Goal: Find specific page/section: Find specific page/section

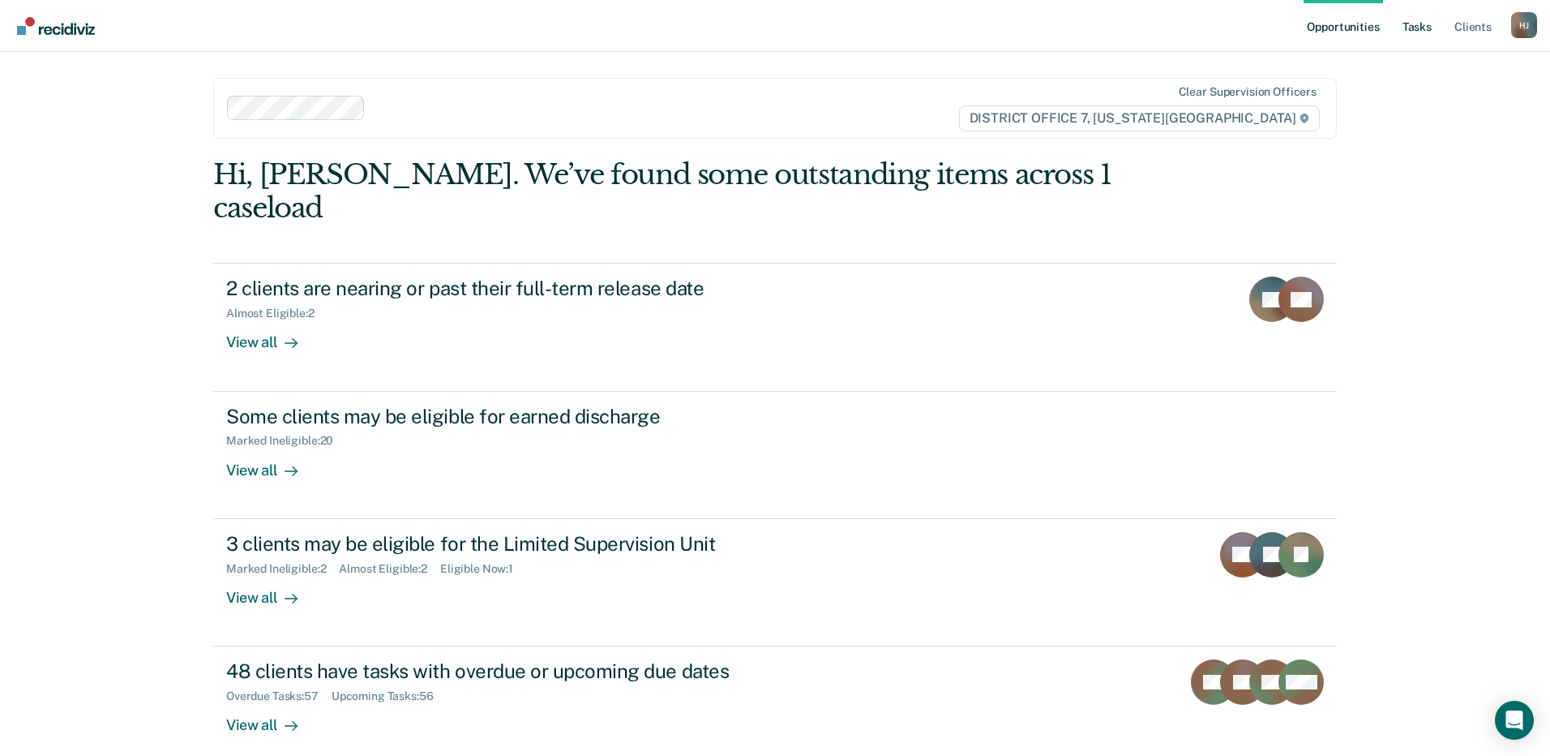
click at [1411, 27] on link "Tasks" at bounding box center [1417, 26] width 36 height 52
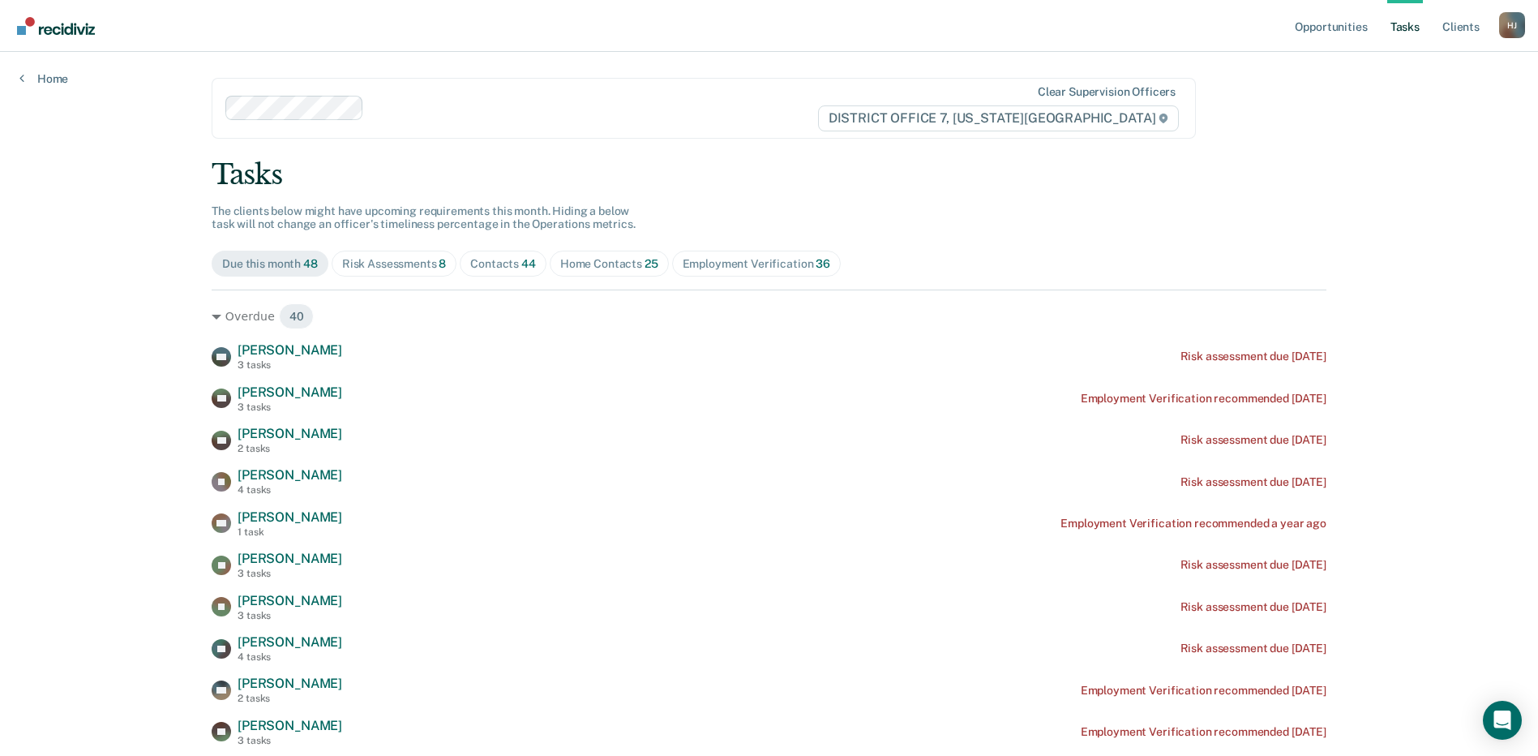
click at [609, 260] on div "Home Contacts 25" at bounding box center [609, 264] width 98 height 14
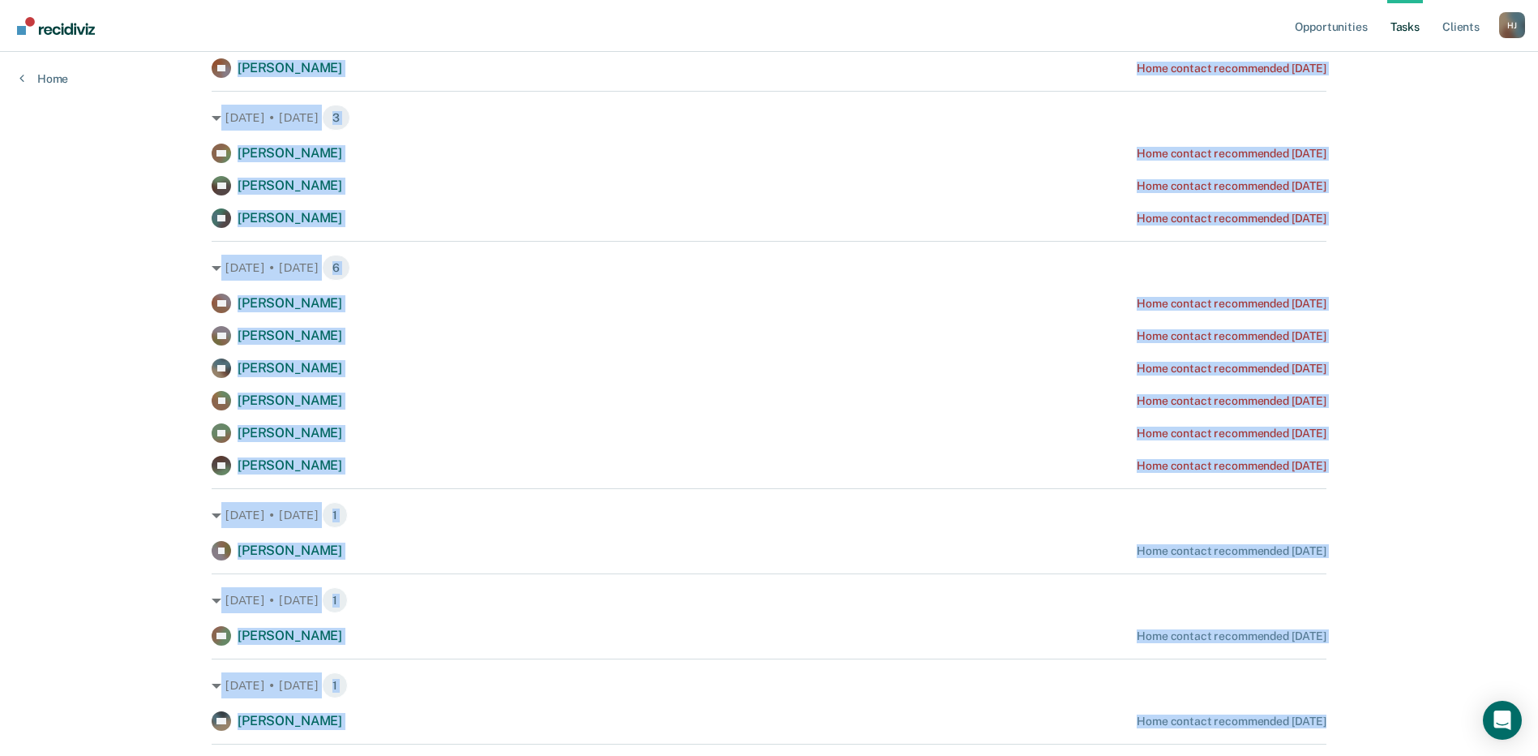
scroll to position [669, 0]
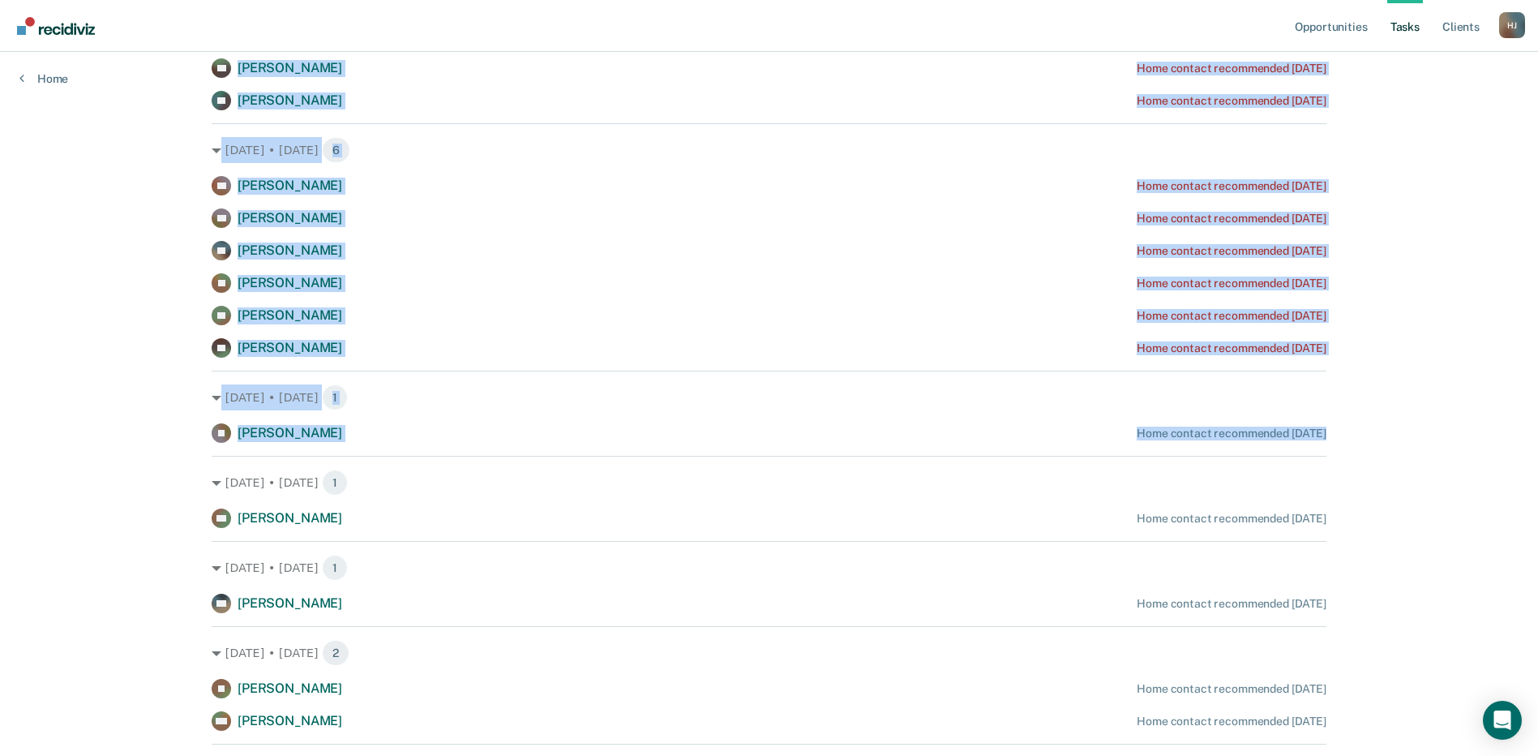
drag, startPoint x: 200, startPoint y: 96, endPoint x: 485, endPoint y: 447, distance: 451.9
click at [485, 447] on main "Clear supervision officers DISTRICT OFFICE 7, IDAHO FALLS Tasks The clients bel…" at bounding box center [769, 203] width 1154 height 1641
drag, startPoint x: 485, startPoint y: 447, endPoint x: 519, endPoint y: 283, distance: 167.3
